Goal: Information Seeking & Learning: Find contact information

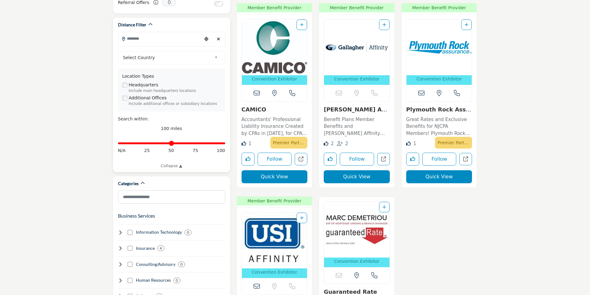
scroll to position [62, 0]
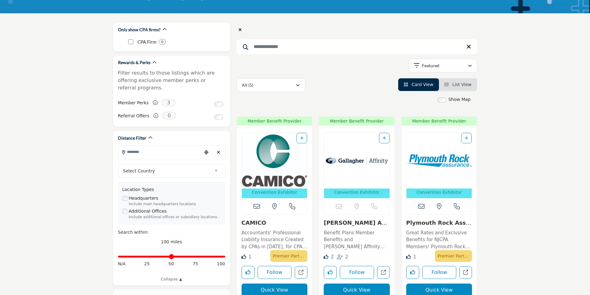
click at [300, 52] on input "Search Keyword" at bounding box center [357, 46] width 241 height 15
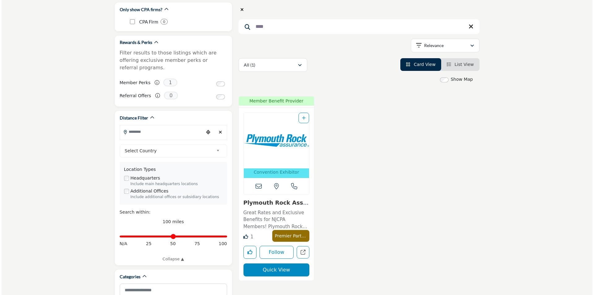
scroll to position [93, 0]
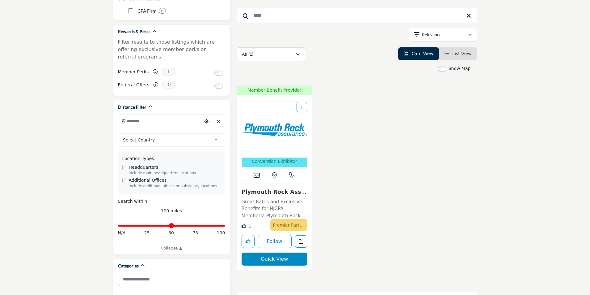
type input "****"
click at [281, 260] on button "Quick View" at bounding box center [275, 258] width 66 height 13
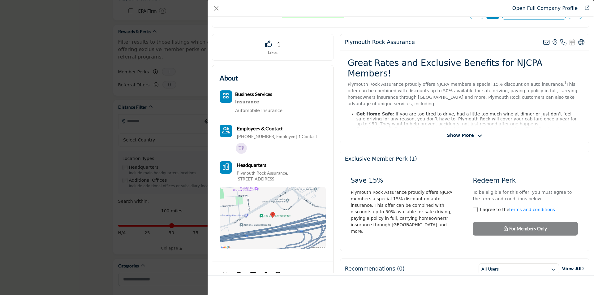
scroll to position [172, 0]
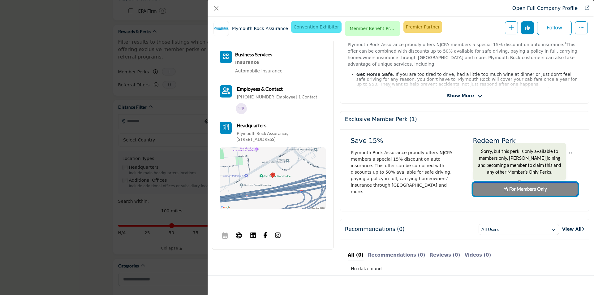
click at [509, 190] on span "For Members Only" at bounding box center [528, 189] width 38 height 6
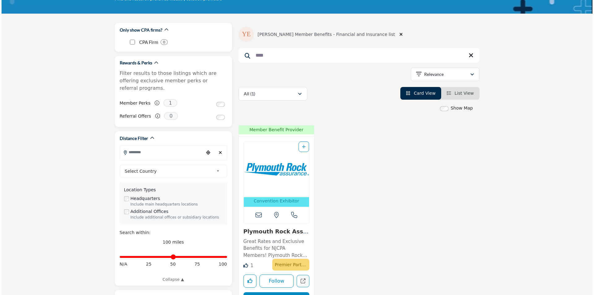
scroll to position [62, 0]
click at [303, 144] on icon "Add To List" at bounding box center [302, 146] width 4 height 4
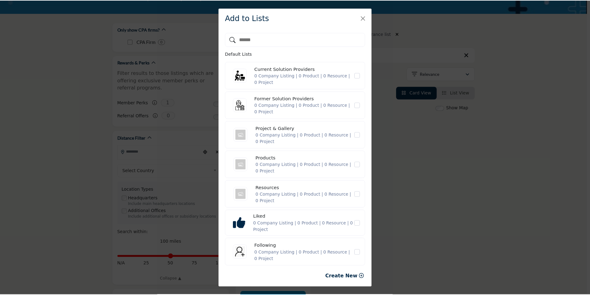
scroll to position [0, 0]
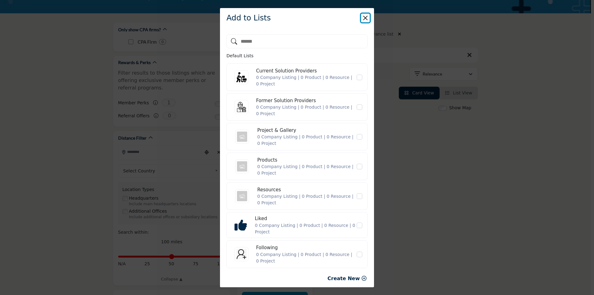
drag, startPoint x: 365, startPoint y: 18, endPoint x: 388, endPoint y: 44, distance: 34.6
click at [364, 18] on button "Close" at bounding box center [365, 18] width 9 height 9
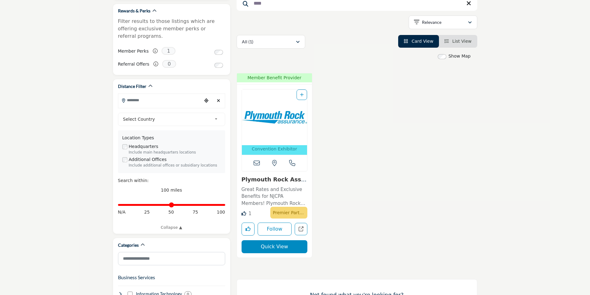
scroll to position [216, 0]
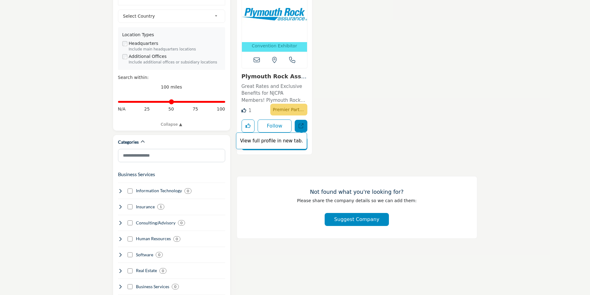
click at [302, 125] on icon "Open plymouth in new tab" at bounding box center [301, 125] width 5 height 5
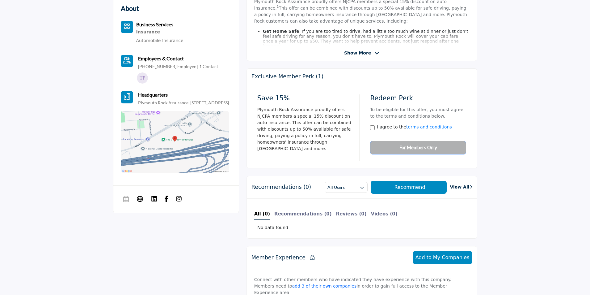
scroll to position [124, 0]
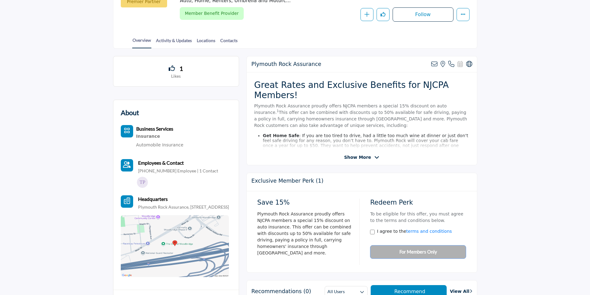
drag, startPoint x: 355, startPoint y: 155, endPoint x: 351, endPoint y: 144, distance: 11.3
click at [354, 155] on span "Show More" at bounding box center [357, 157] width 27 height 6
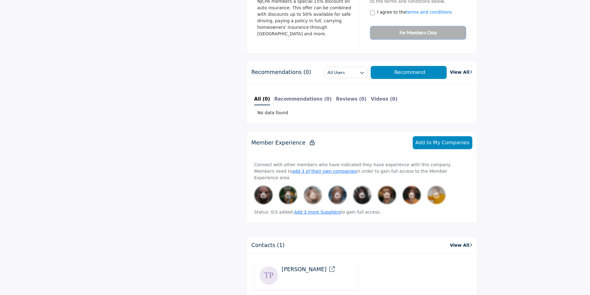
scroll to position [618, 0]
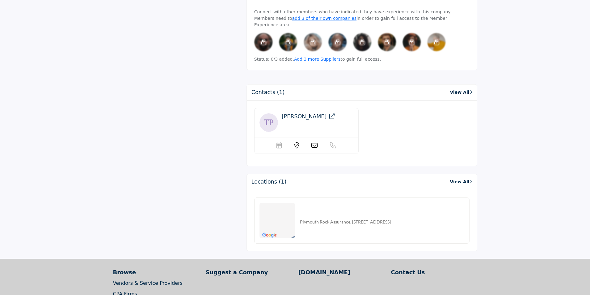
click at [330, 113] on icon at bounding box center [333, 116] width 6 height 6
